Goal: Task Accomplishment & Management: Manage account settings

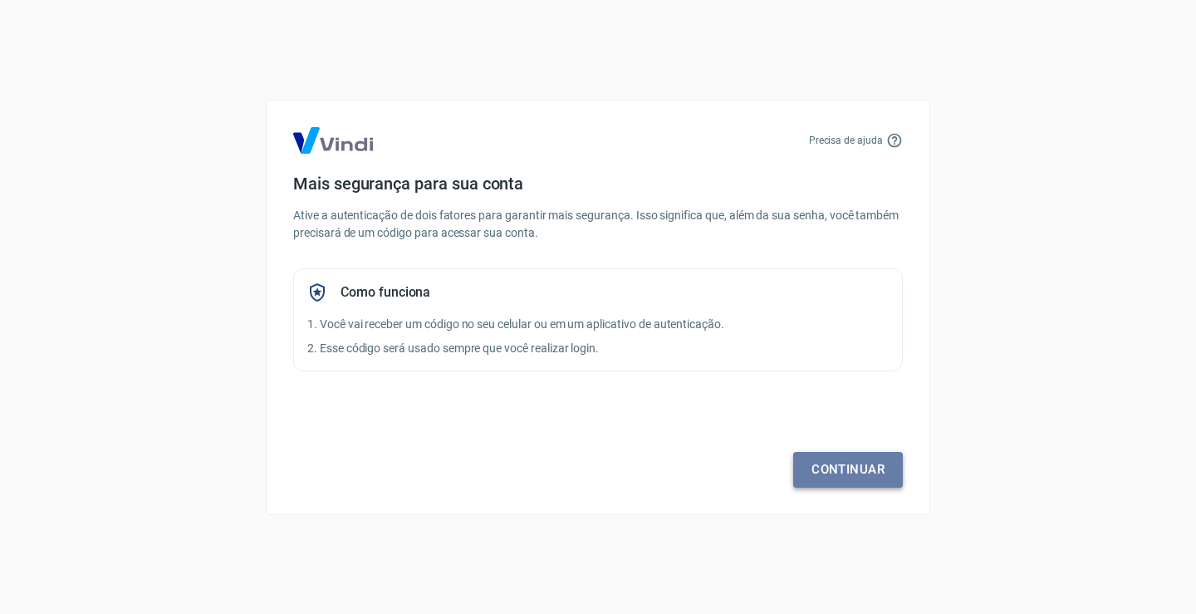
click at [863, 468] on link "Continuar" at bounding box center [848, 469] width 110 height 35
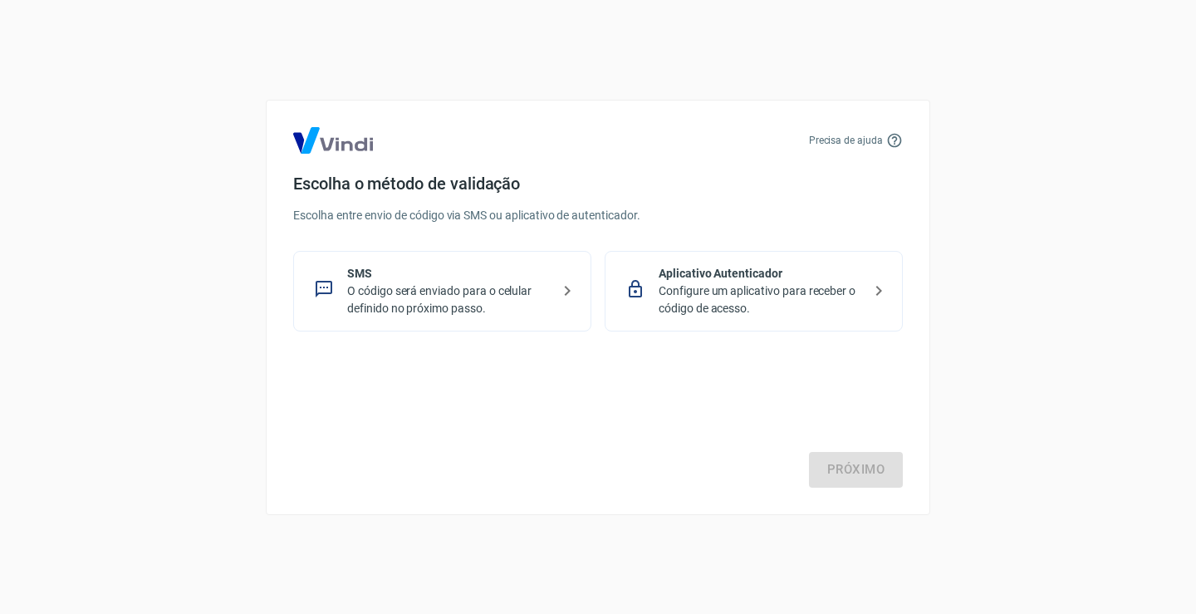
click at [487, 300] on p "O código será enviado para o celular definido no próximo passo." at bounding box center [448, 299] width 203 height 35
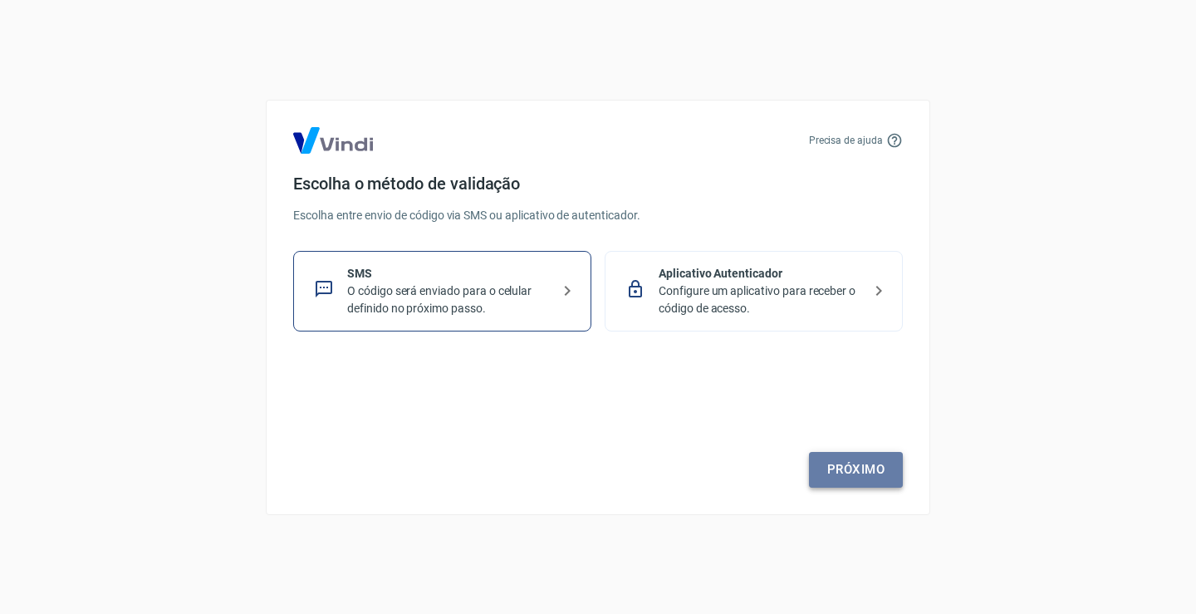
click at [883, 471] on link "Próximo" at bounding box center [856, 469] width 94 height 35
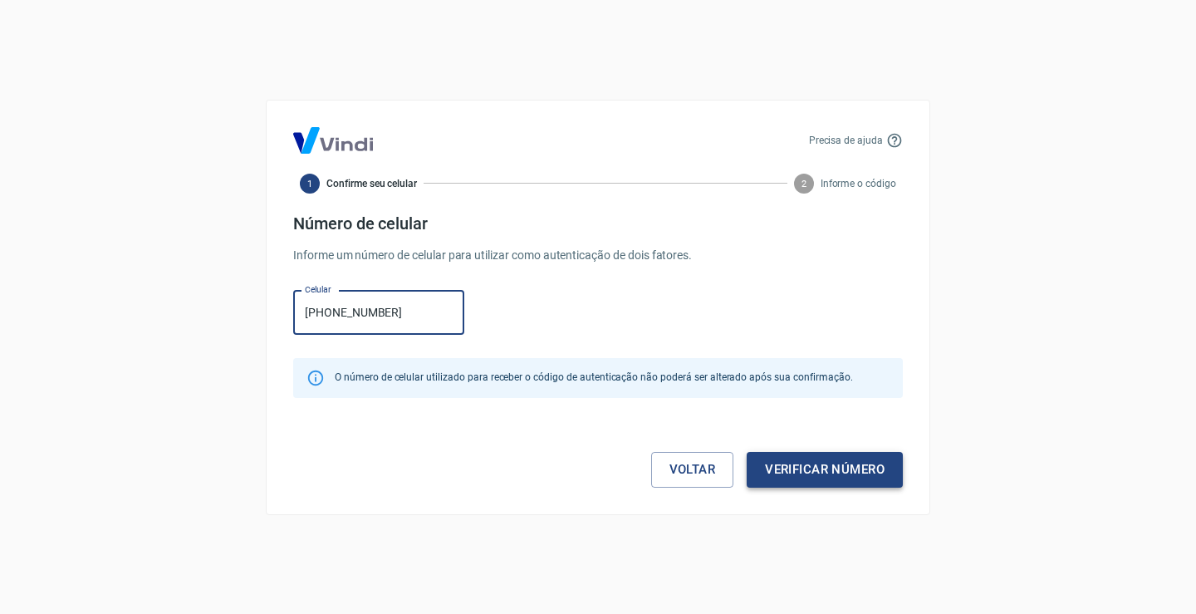
type input "[PHONE_NUMBER]"
click at [861, 472] on button "Verificar número" at bounding box center [825, 469] width 156 height 35
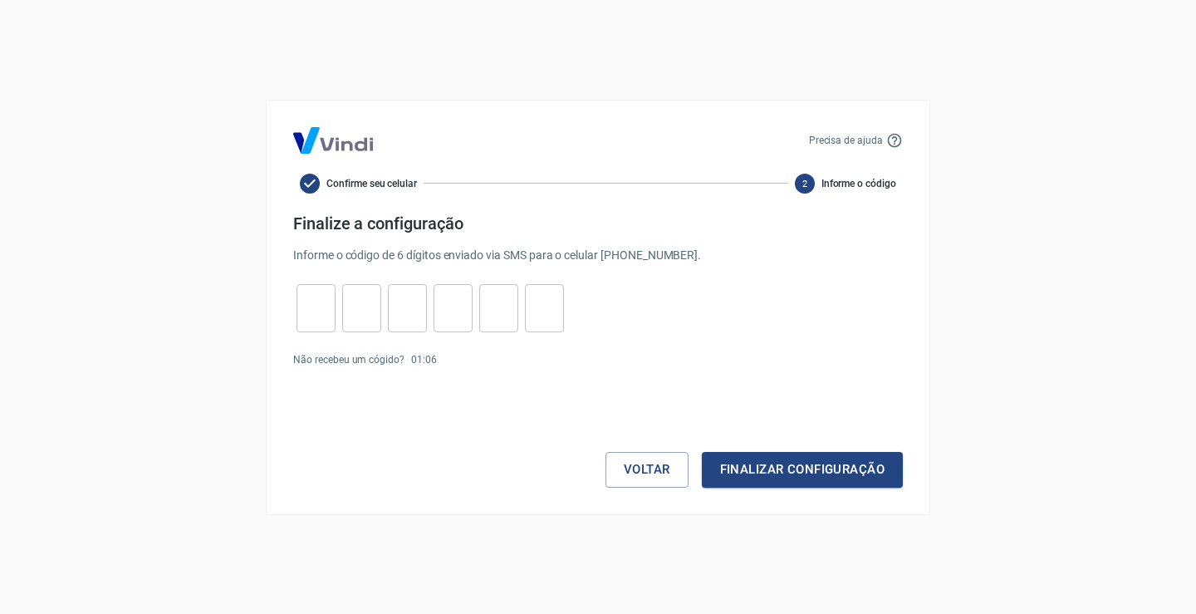
click at [306, 316] on input "tel" at bounding box center [315, 308] width 39 height 36
type input "3"
type input "1"
type input "5"
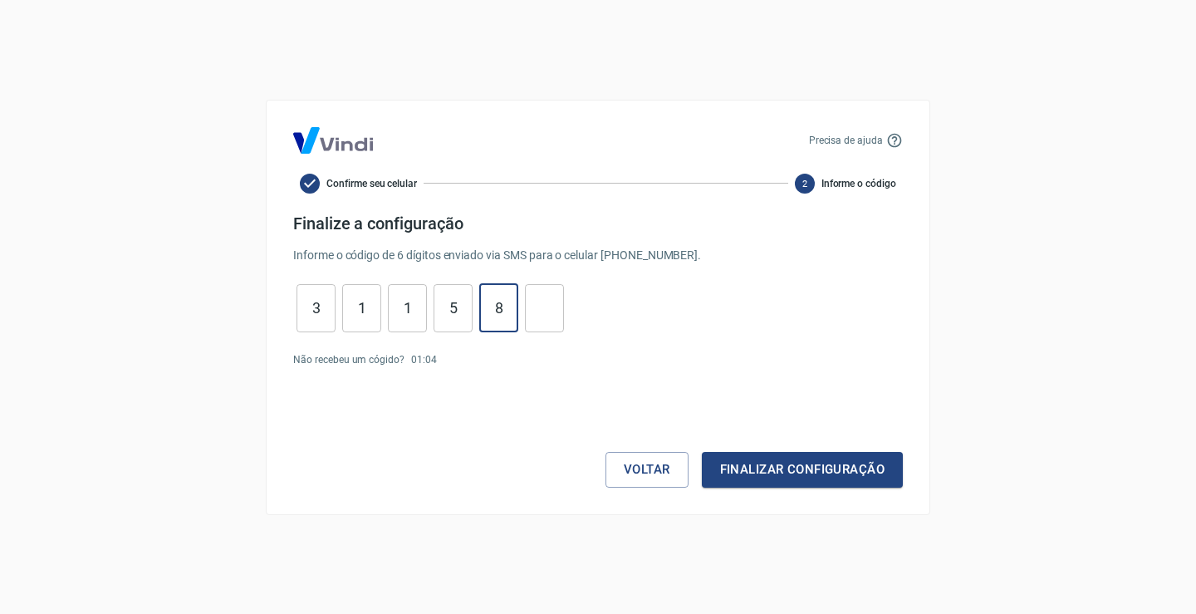
type input "8"
type input "4"
click at [702, 452] on button "Finalizar configuração" at bounding box center [802, 469] width 201 height 35
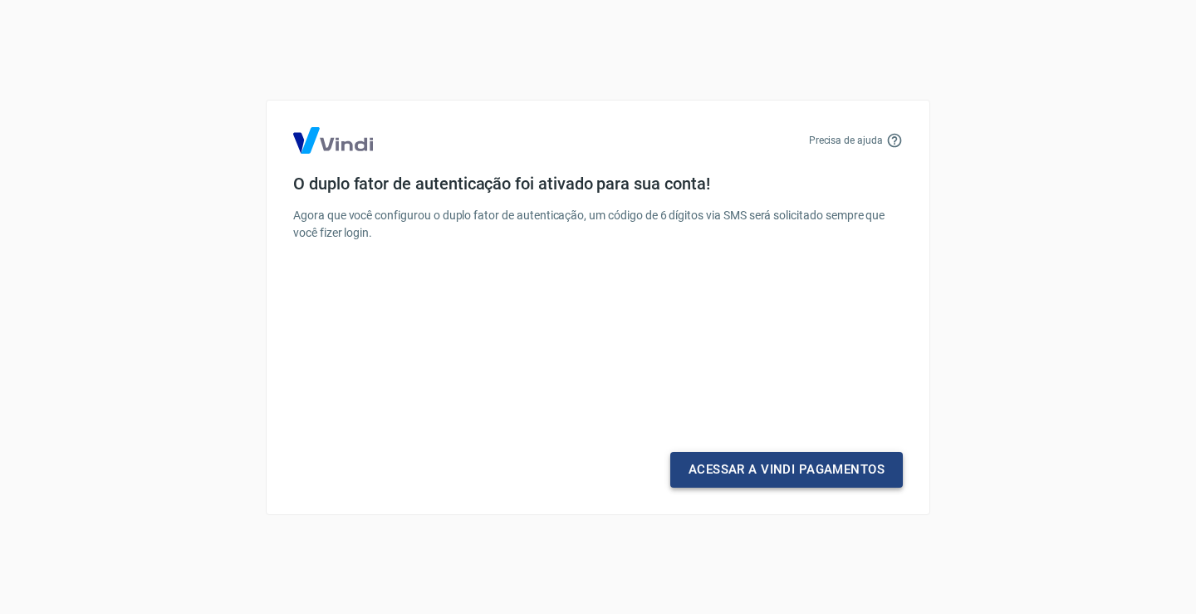
click at [782, 463] on link "Acessar a Vindi Pagamentos" at bounding box center [786, 469] width 233 height 35
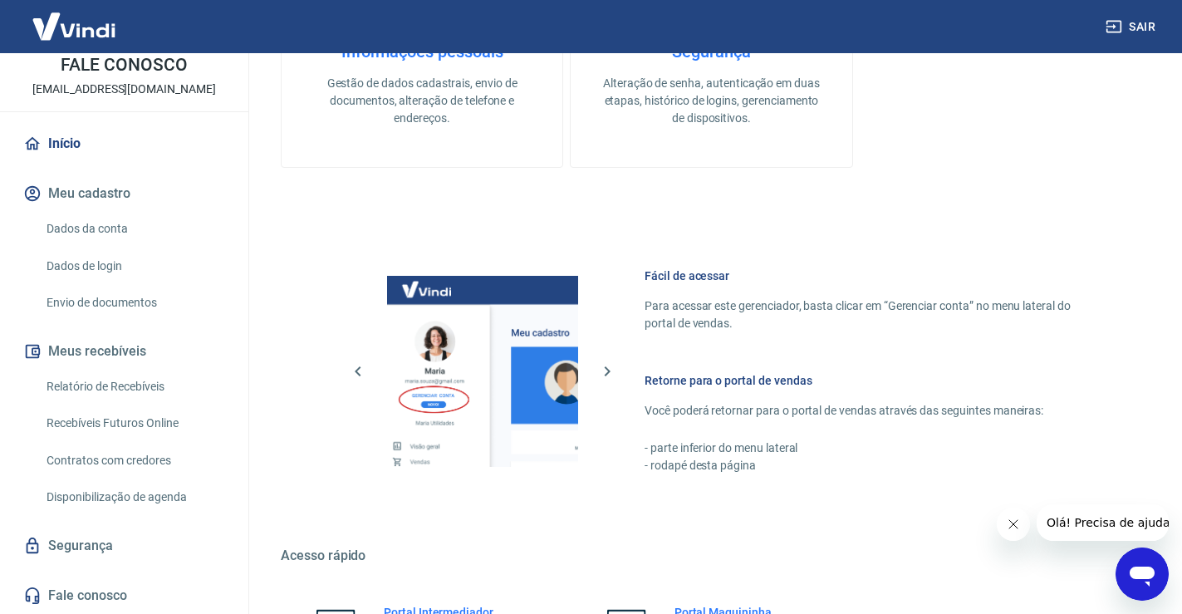
scroll to position [934, 0]
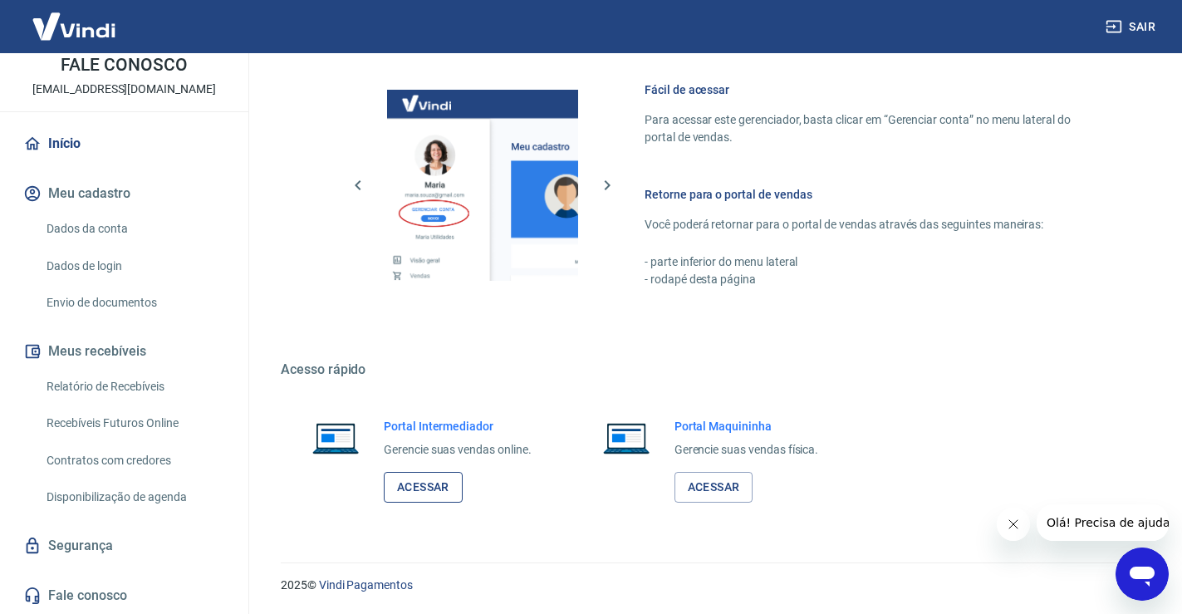
click at [429, 494] on link "Acessar" at bounding box center [423, 487] width 79 height 31
